Goal: Transaction & Acquisition: Purchase product/service

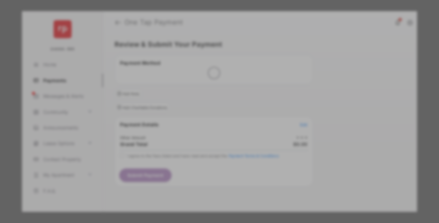
click at [208, 101] on div "Other Amount" at bounding box center [208, 106] width 102 height 11
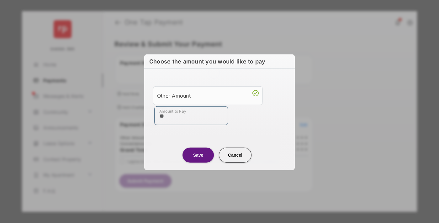
type input "**"
click at [198, 155] on button "Save" at bounding box center [197, 155] width 31 height 15
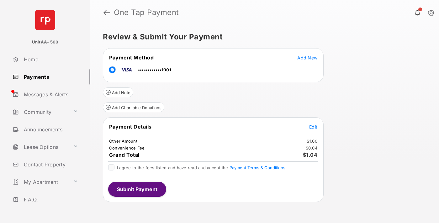
click at [313, 127] on span "Edit" at bounding box center [313, 126] width 8 height 5
click at [137, 189] on button "Submit Payment" at bounding box center [137, 189] width 58 height 15
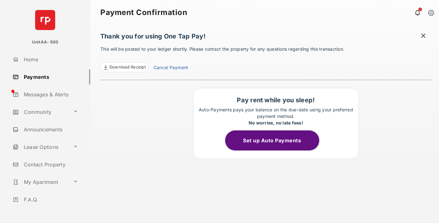
click at [49, 77] on link "Payments" at bounding box center [50, 77] width 80 height 15
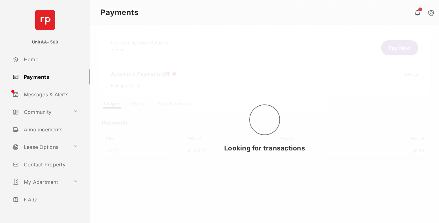
click at [397, 48] on link "Pay Now" at bounding box center [399, 47] width 37 height 15
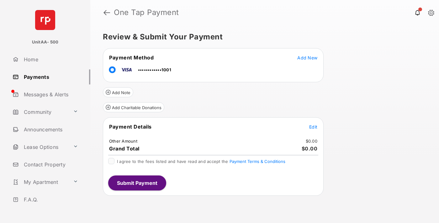
click at [313, 127] on span "Edit" at bounding box center [313, 126] width 8 height 5
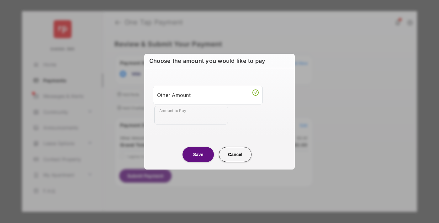
click at [208, 95] on div "Other Amount" at bounding box center [208, 95] width 102 height 11
type input "**"
click at [198, 154] on button "Save" at bounding box center [197, 154] width 31 height 15
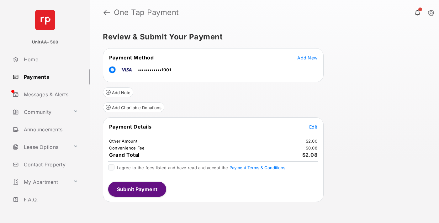
click at [137, 189] on button "Submit Payment" at bounding box center [137, 189] width 58 height 15
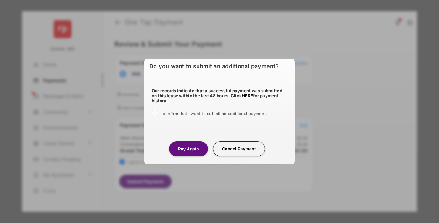
click at [188, 149] on button "Pay Again" at bounding box center [188, 149] width 39 height 15
